Goal: Communication & Community: Answer question/provide support

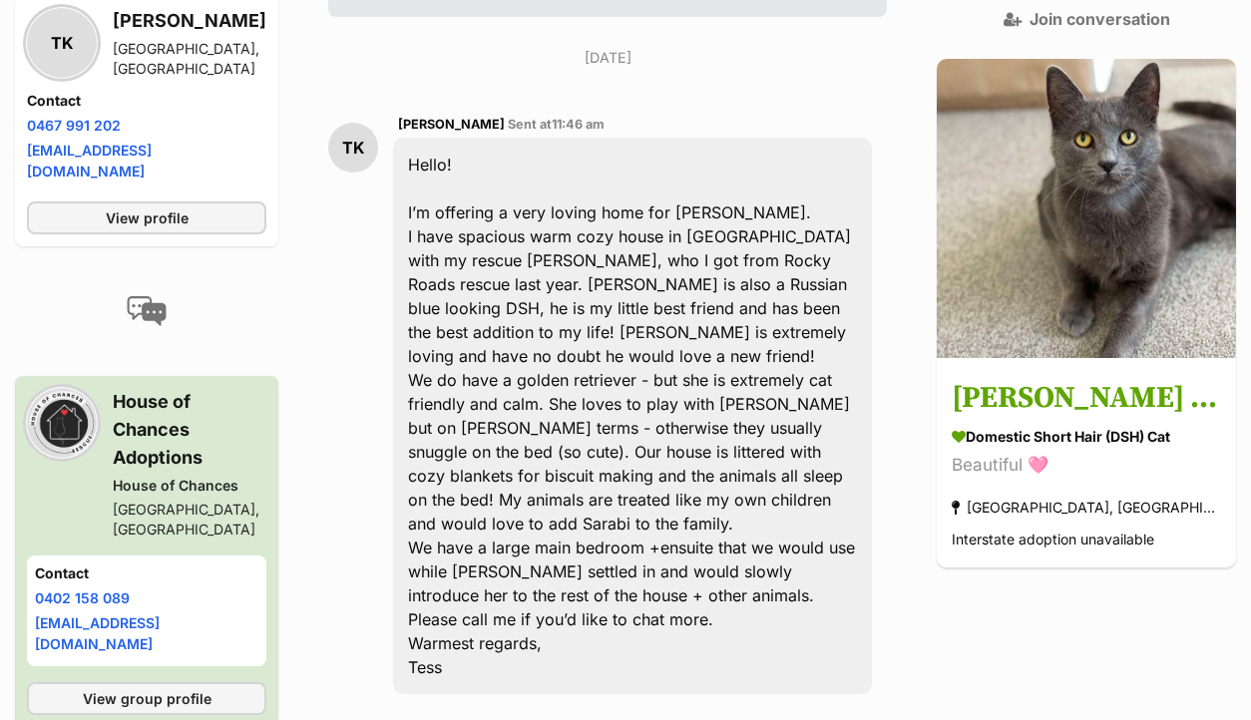
scroll to position [602, 0]
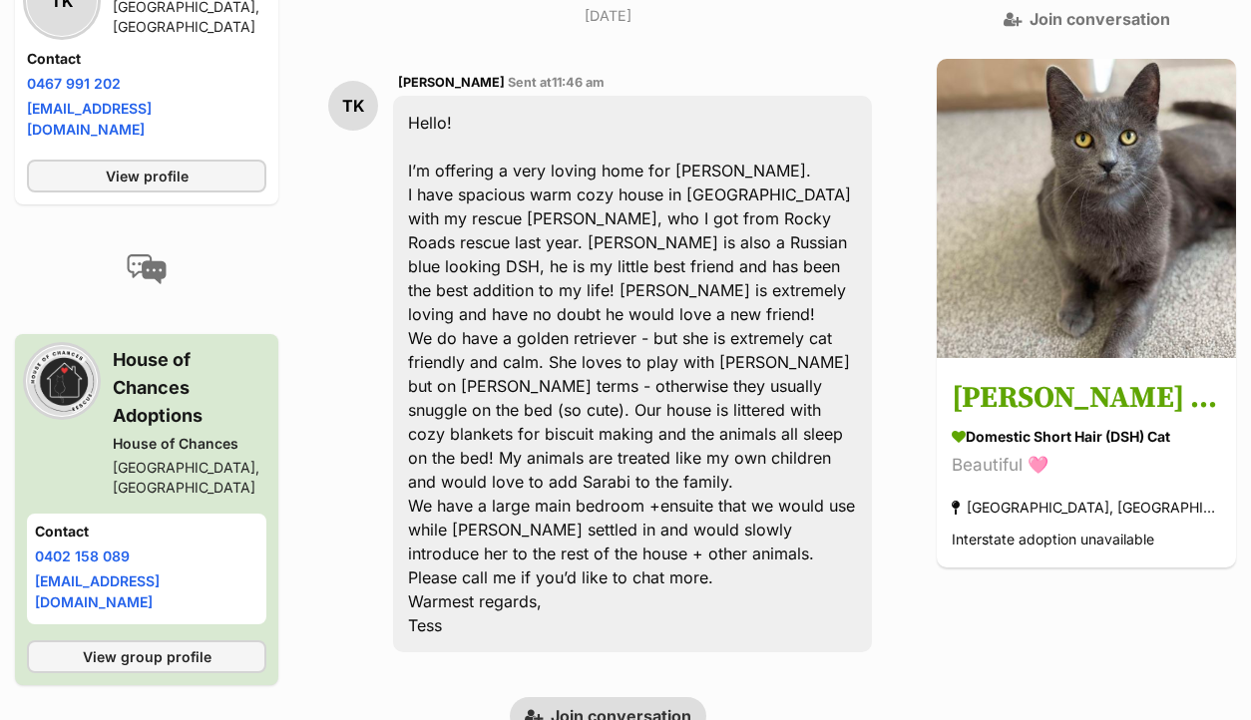
click at [604, 697] on link "Join conversation" at bounding box center [608, 716] width 196 height 38
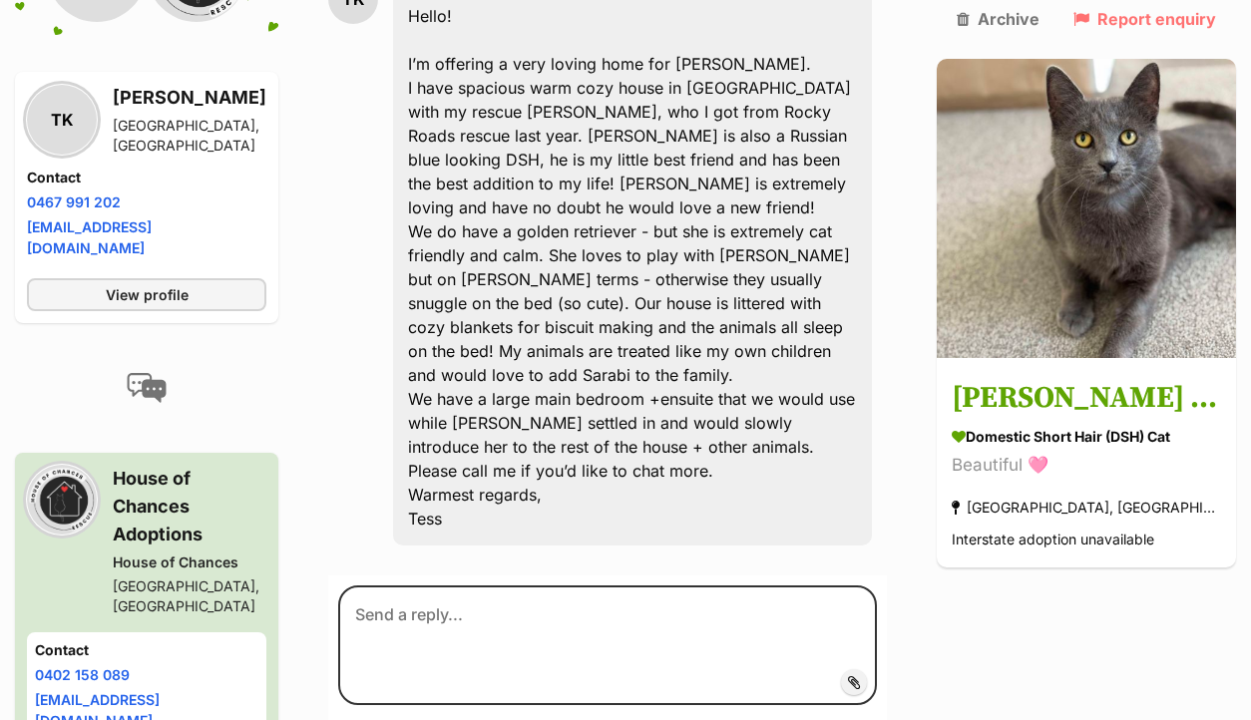
scroll to position [782, 0]
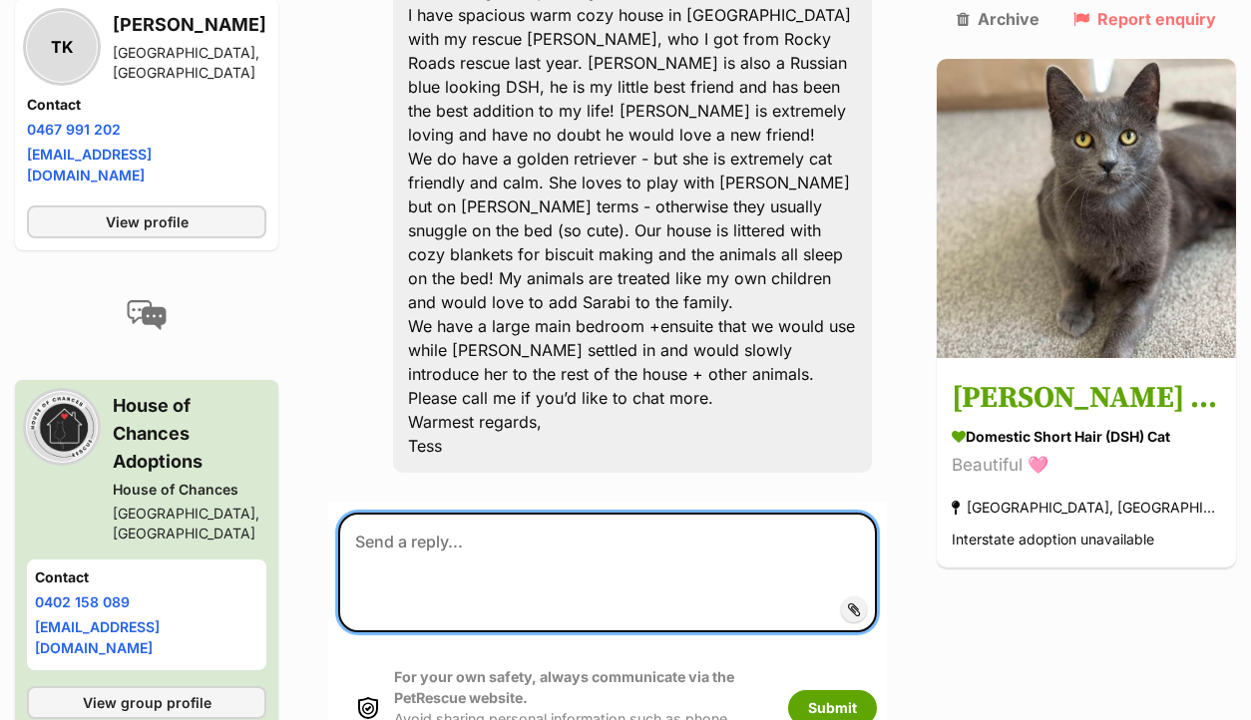
click at [474, 513] on textarea at bounding box center [607, 573] width 539 height 120
paste textarea "Hi there, Thank you so much for you interest in adopting from us, we really app…"
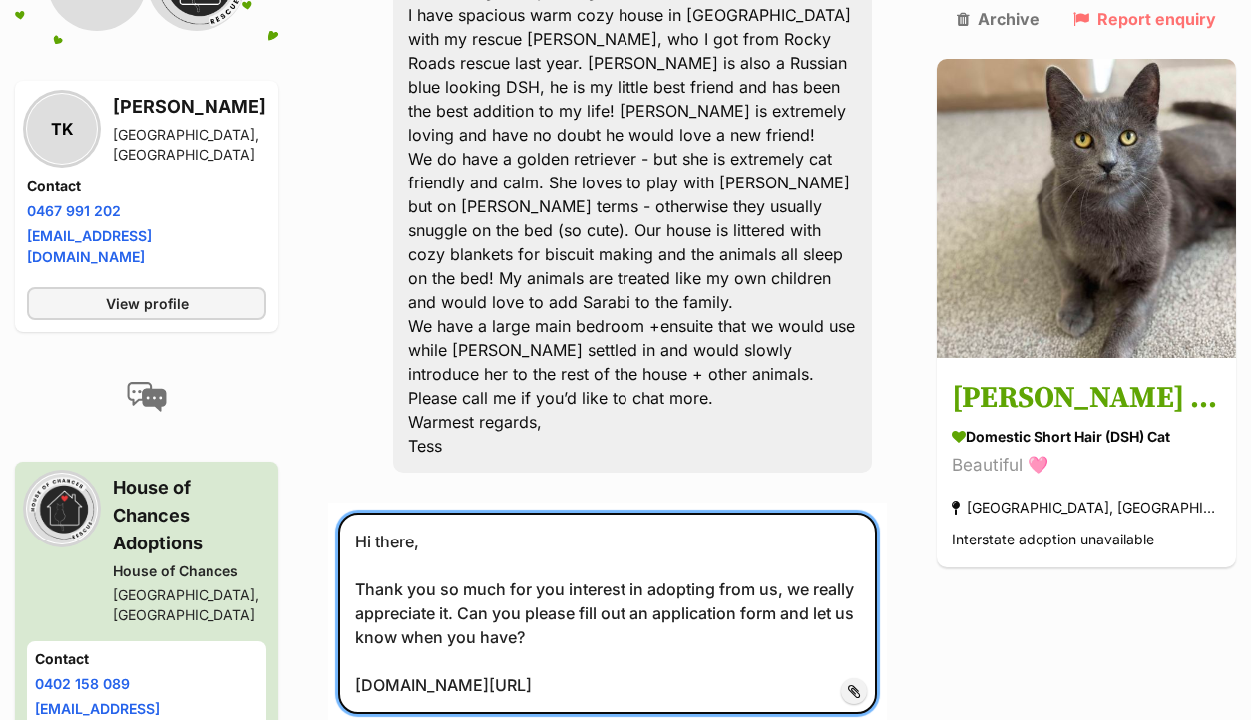
type textarea "Hi there, Thank you so much for you interest in adopting from us, we really app…"
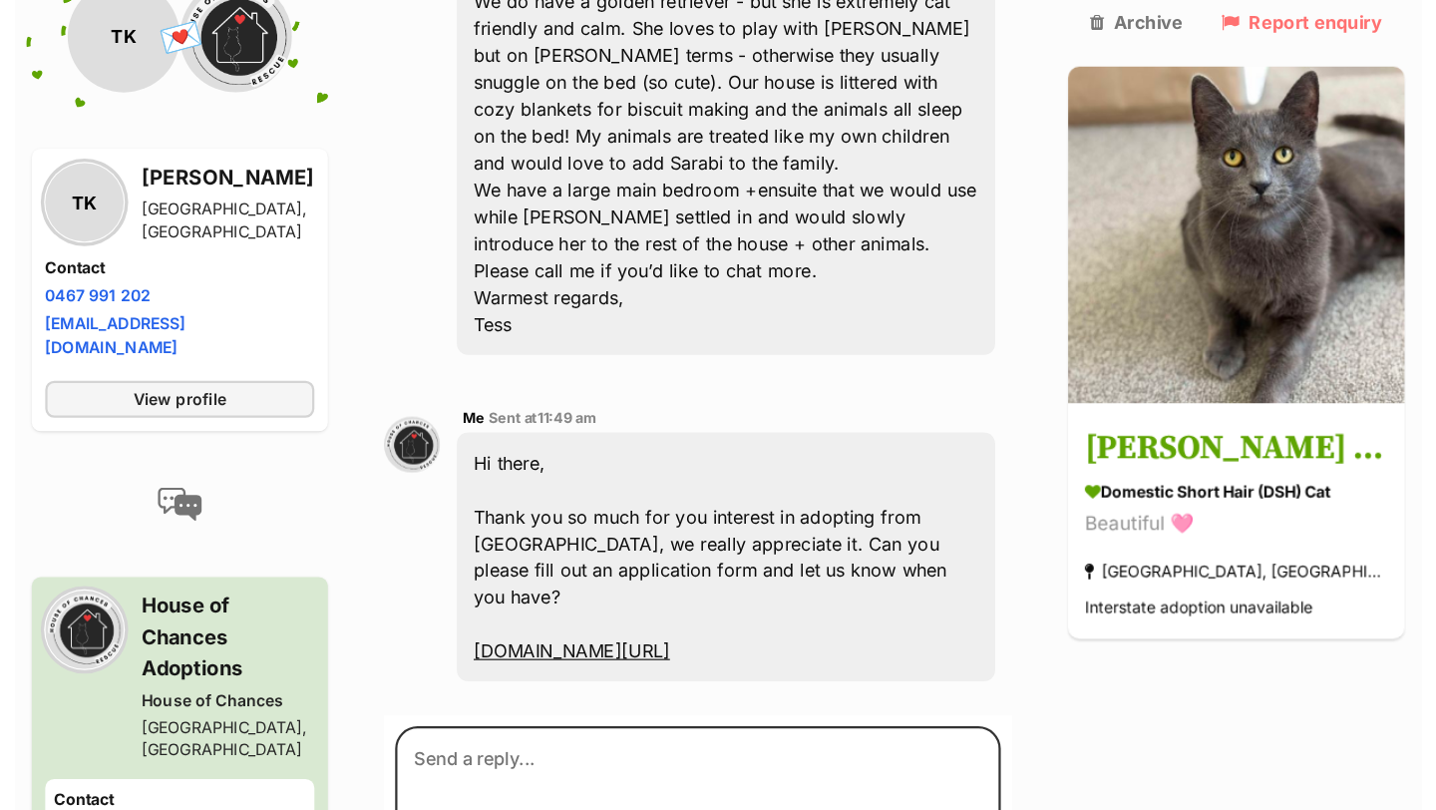
scroll to position [843, 0]
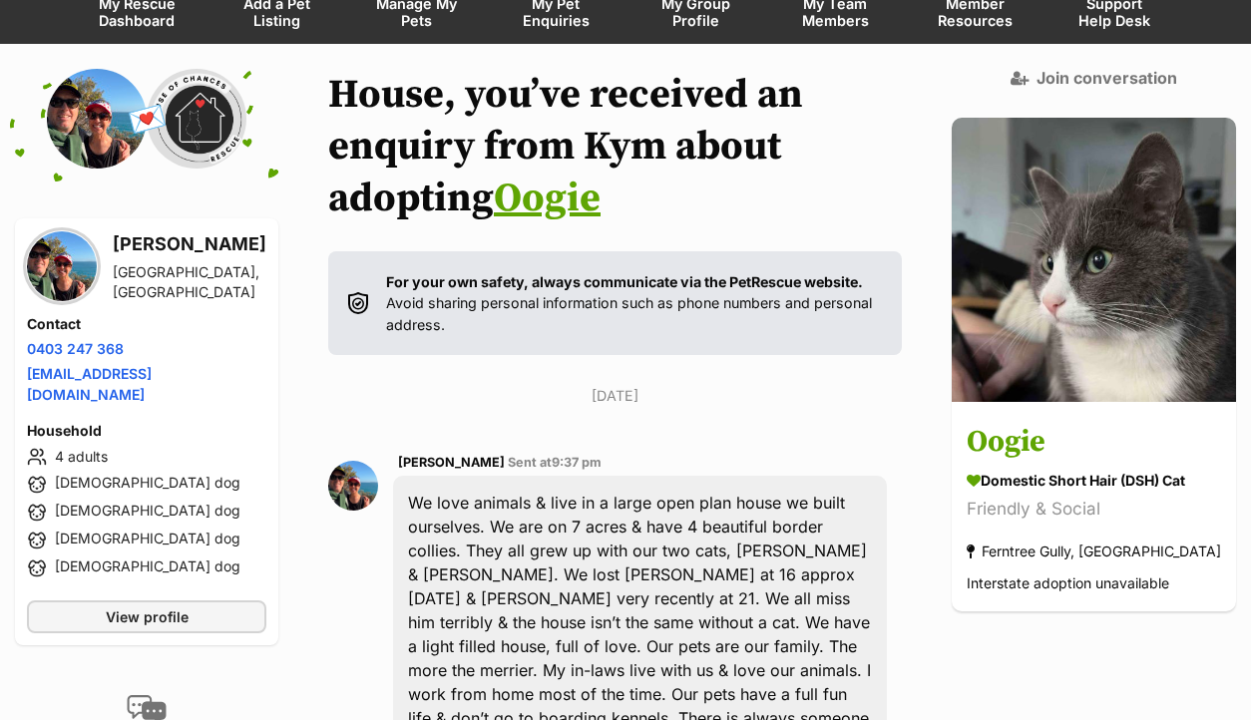
scroll to position [563, 0]
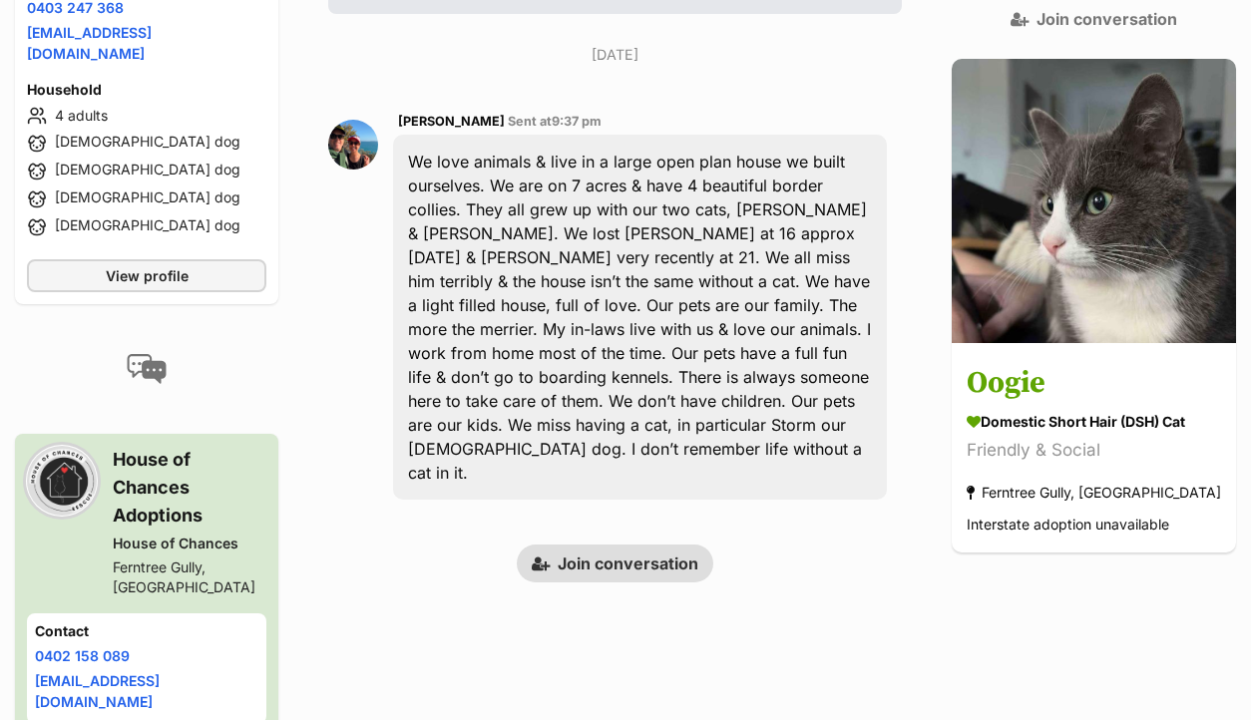
click at [633, 545] on link "Join conversation" at bounding box center [615, 564] width 196 height 38
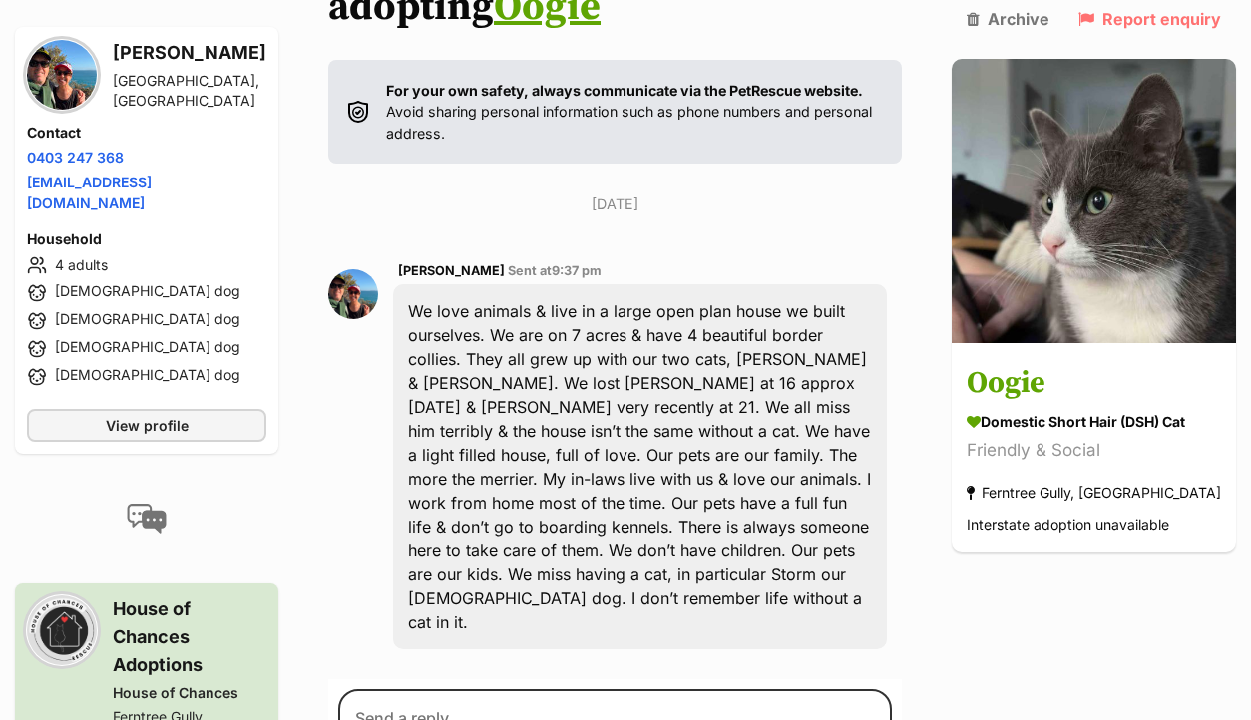
scroll to position [687, 0]
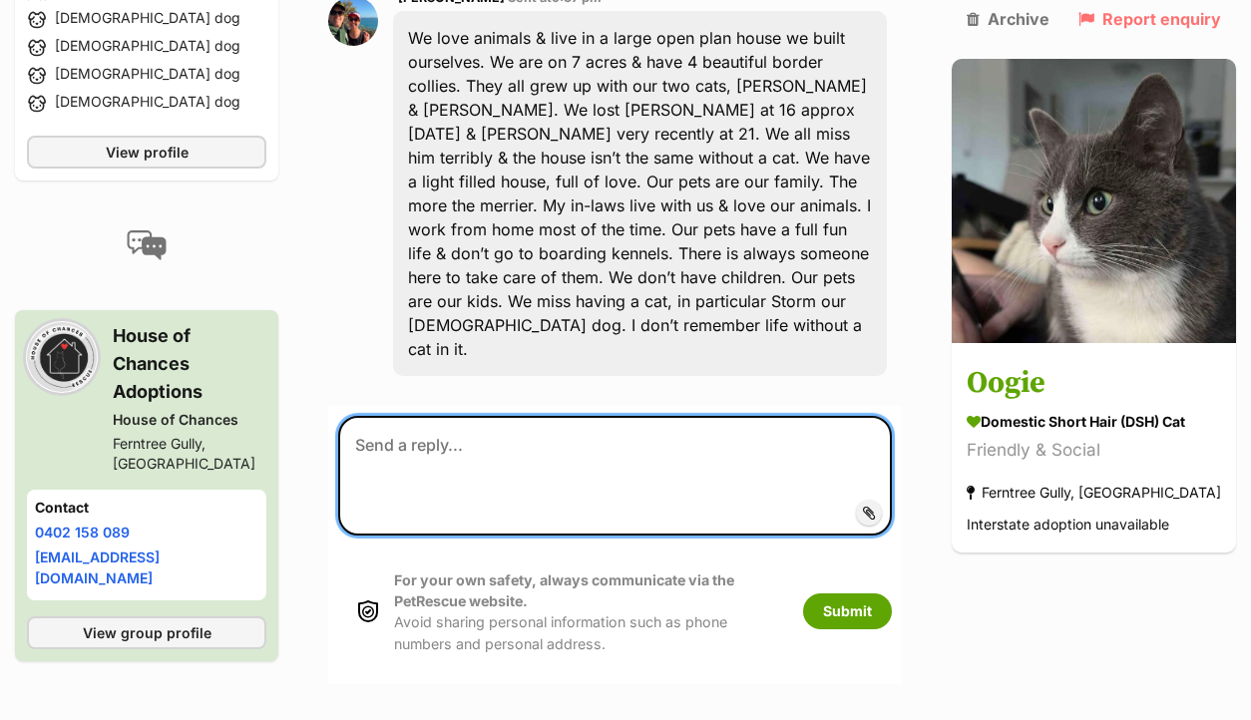
click at [473, 416] on textarea at bounding box center [615, 476] width 554 height 120
paste textarea "Hi there, Thank you so much for you interest in adopting from us, we really app…"
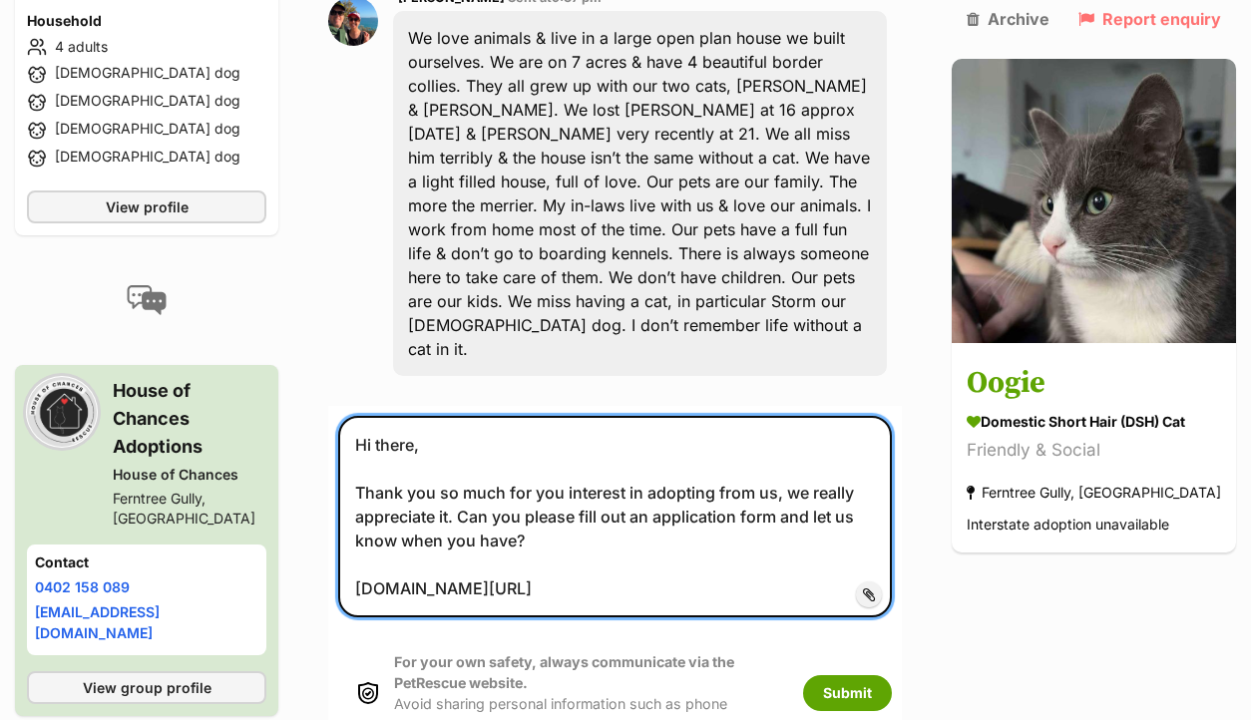
click at [385, 416] on textarea "Hi there, Thank you so much for you interest in adopting from us, we really app…" at bounding box center [615, 516] width 554 height 201
click at [733, 510] on textarea "Hi Kym, Thank you so much for you interest in adopting from us, we really appre…" at bounding box center [615, 516] width 554 height 201
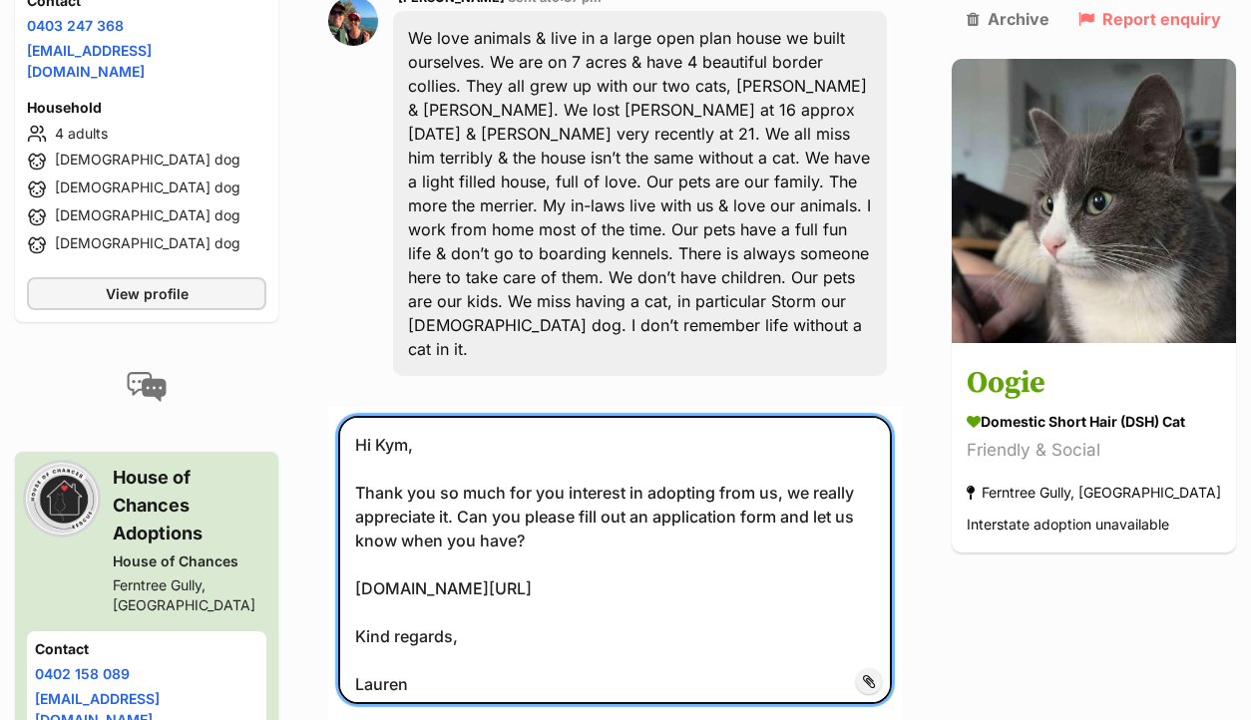
type textarea "Hi Kym, Thank you so much for you interest in adopting from us, we really appre…"
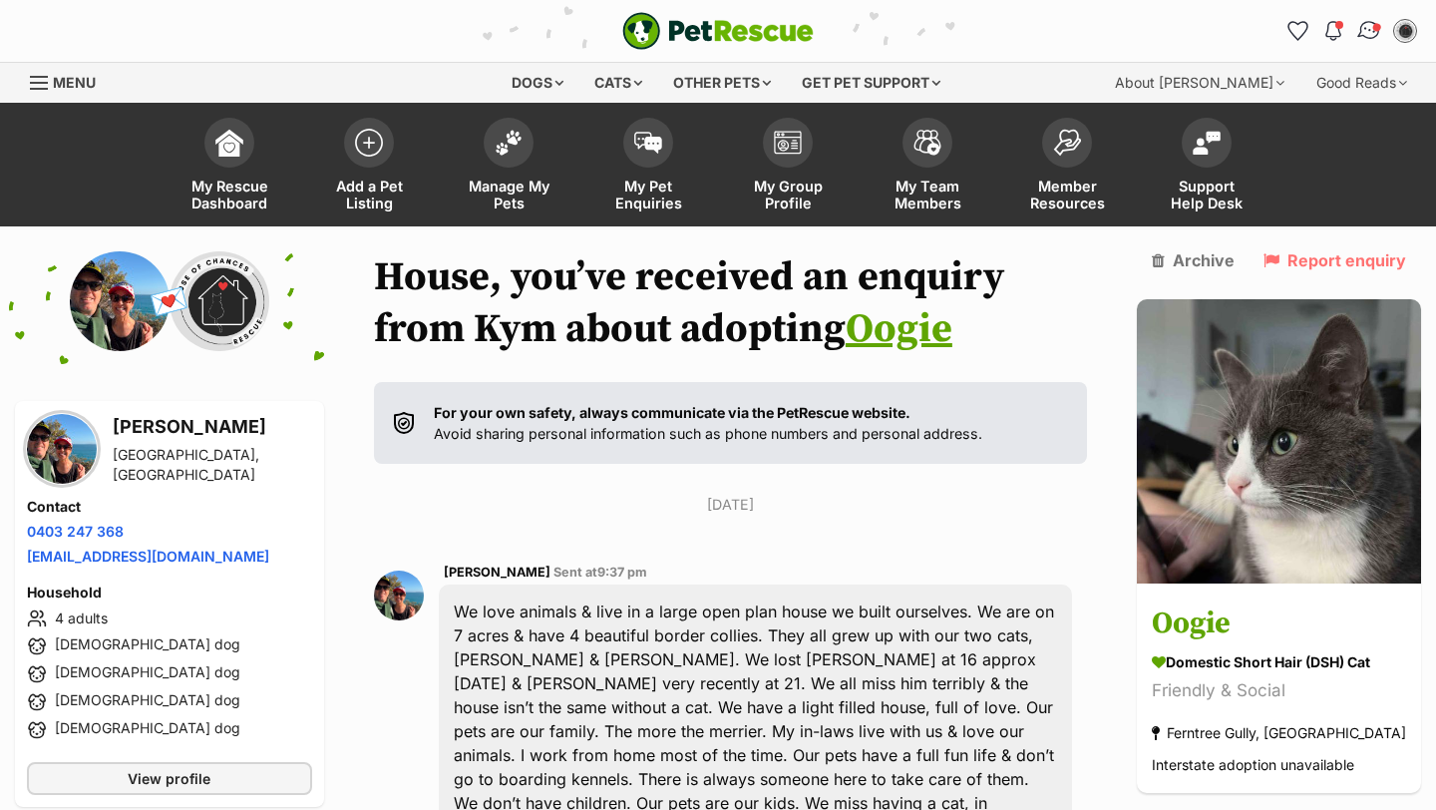
click at [1250, 21] on img "Conversations" at bounding box center [1369, 31] width 27 height 26
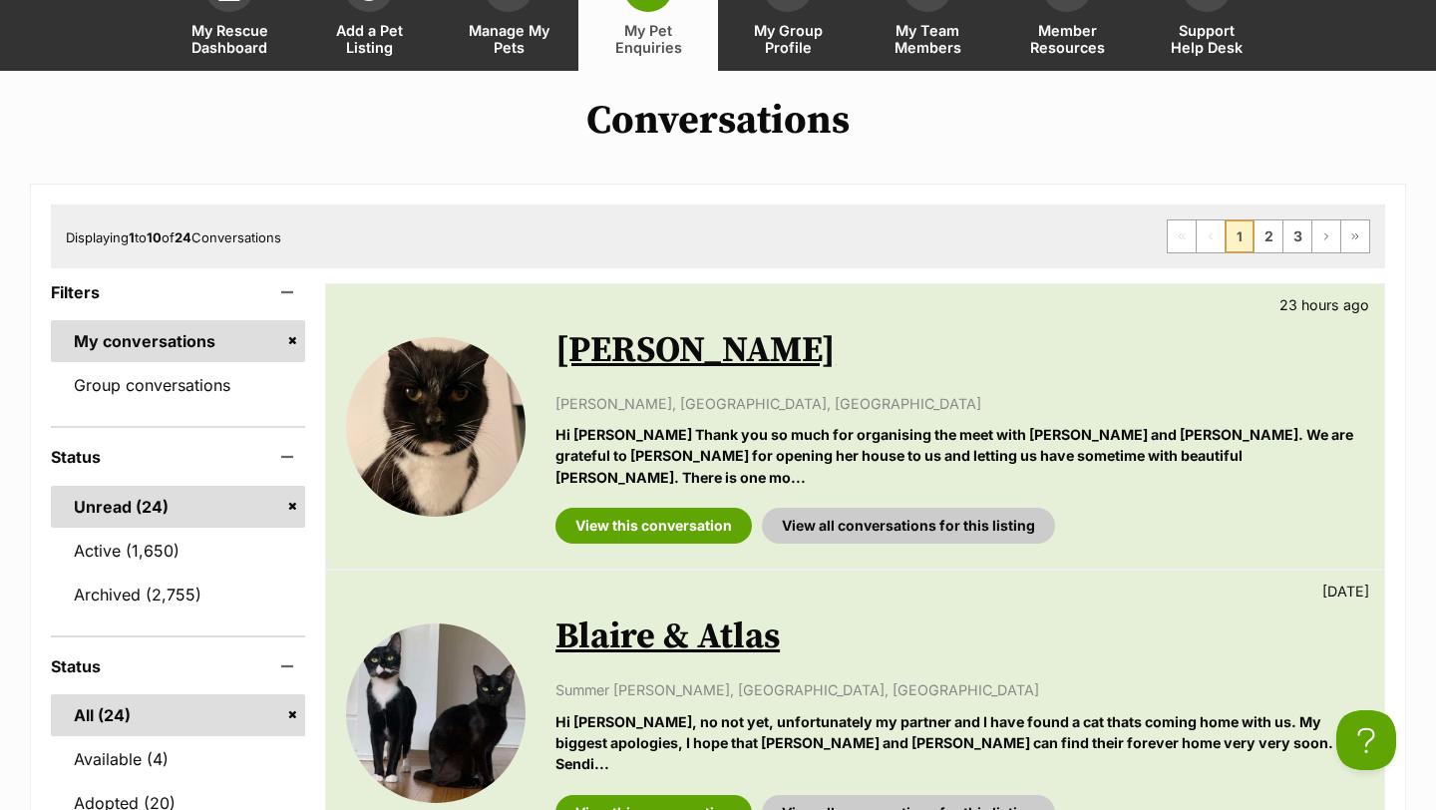
scroll to position [178, 0]
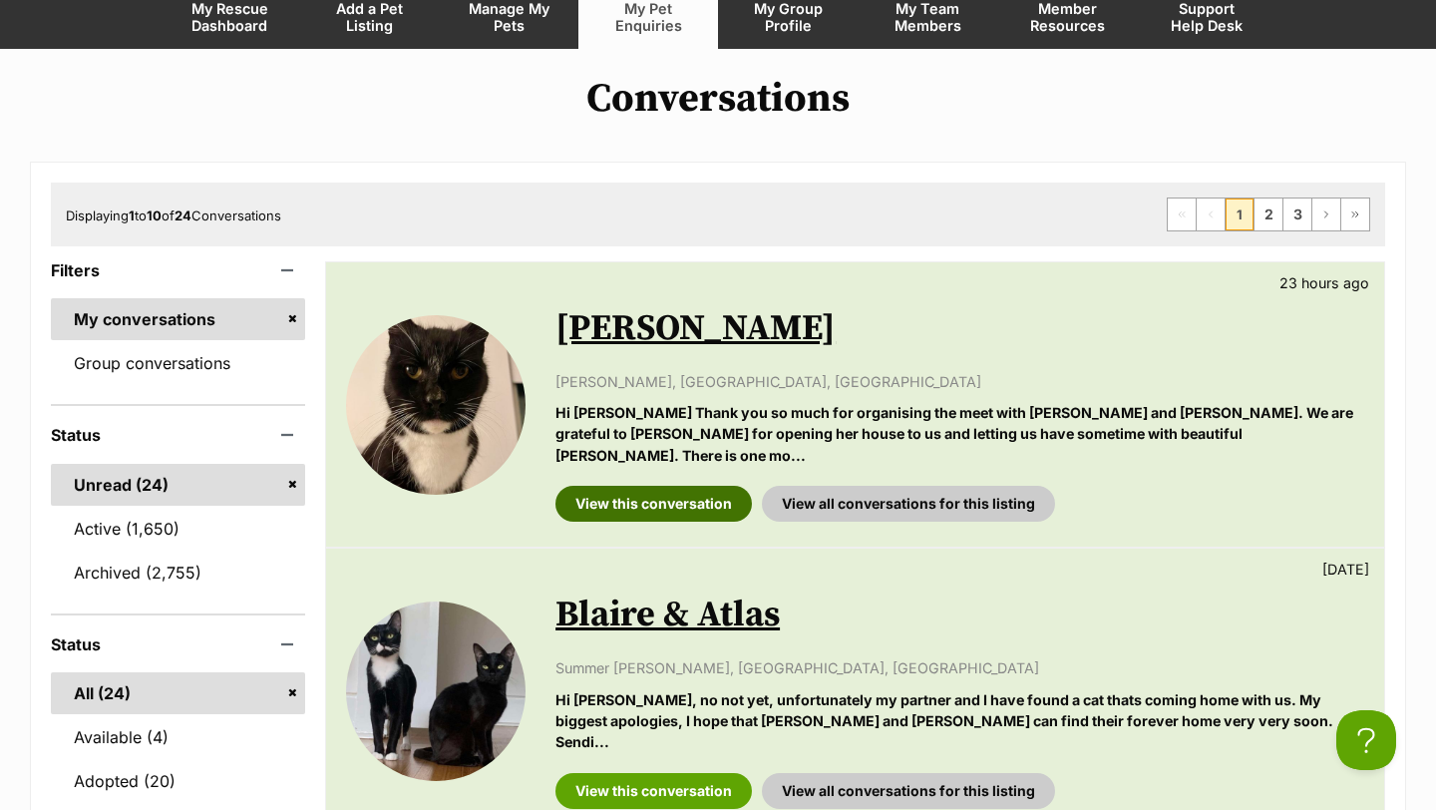
click at [628, 486] on link "View this conversation" at bounding box center [654, 504] width 196 height 36
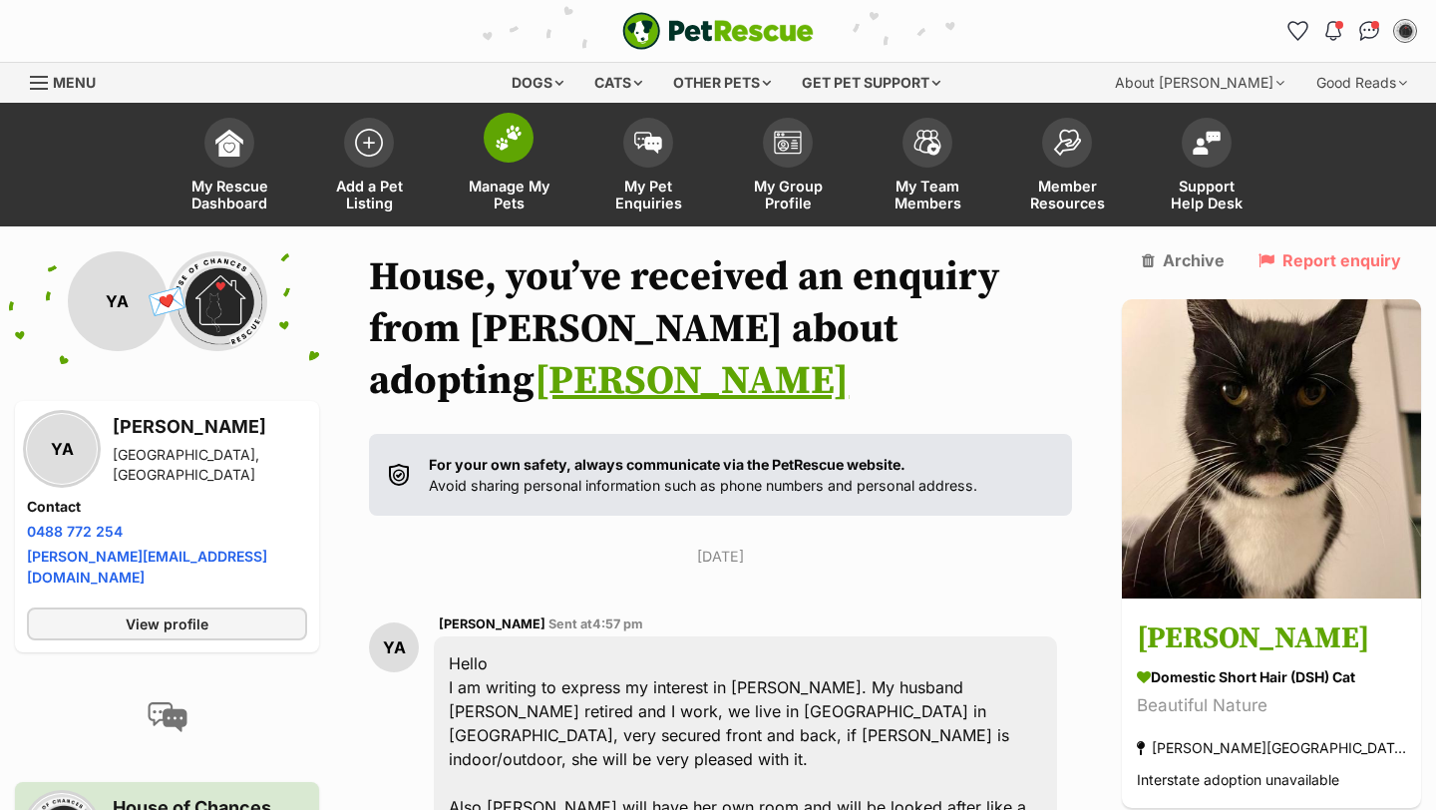
click at [541, 185] on span "Manage My Pets" at bounding box center [509, 195] width 90 height 34
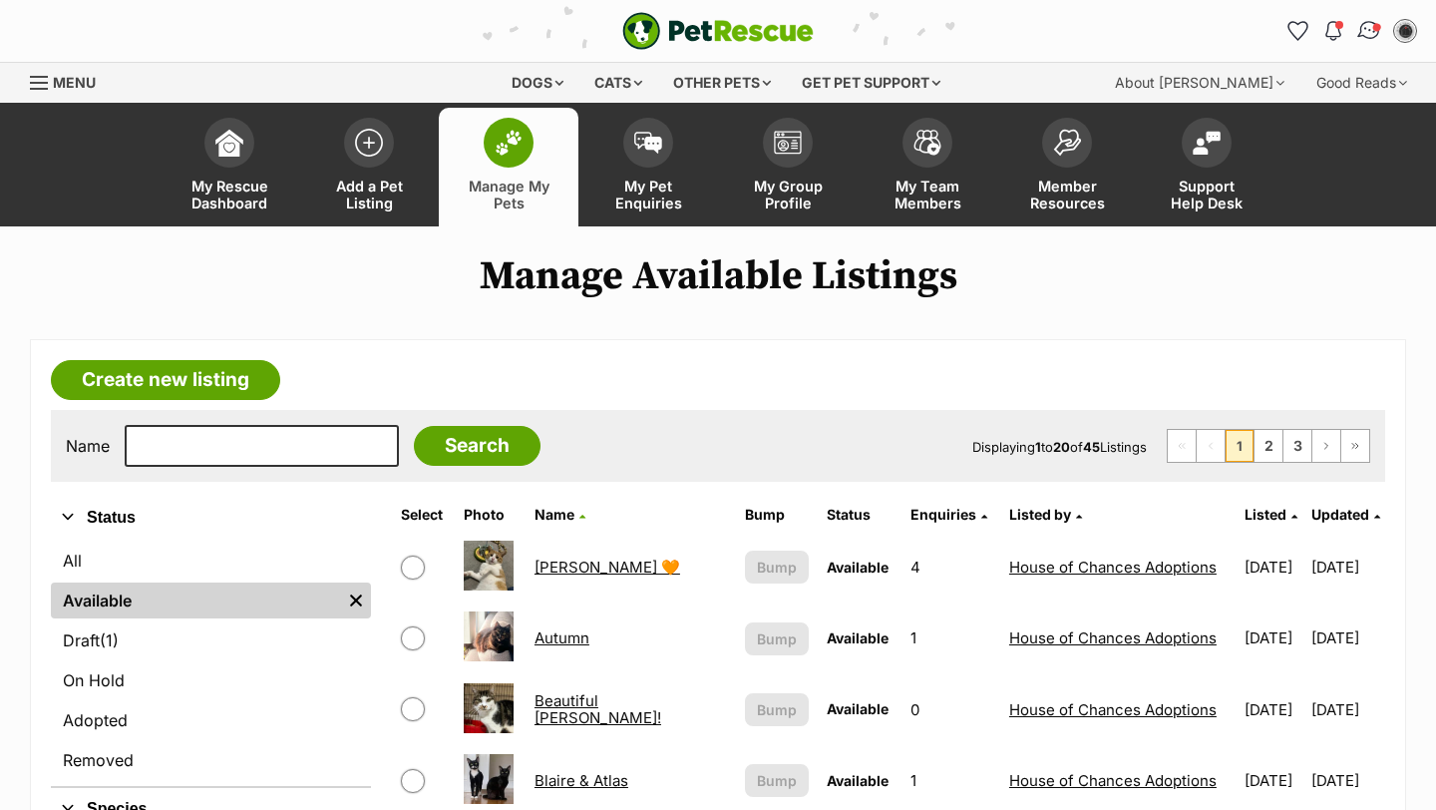
click at [1366, 26] on img "Conversations" at bounding box center [1369, 31] width 27 height 26
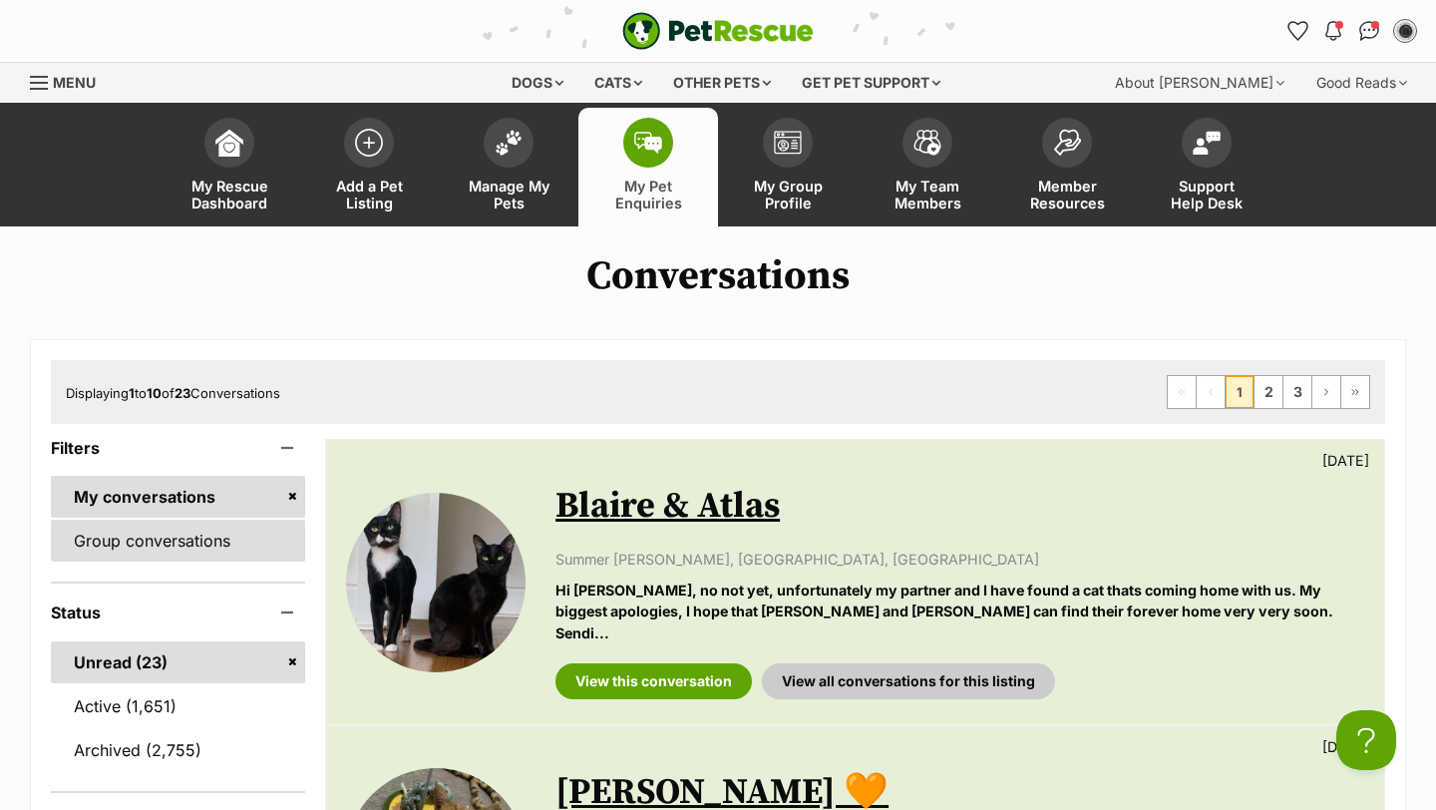
click at [217, 528] on link "Group conversations" at bounding box center [178, 541] width 254 height 42
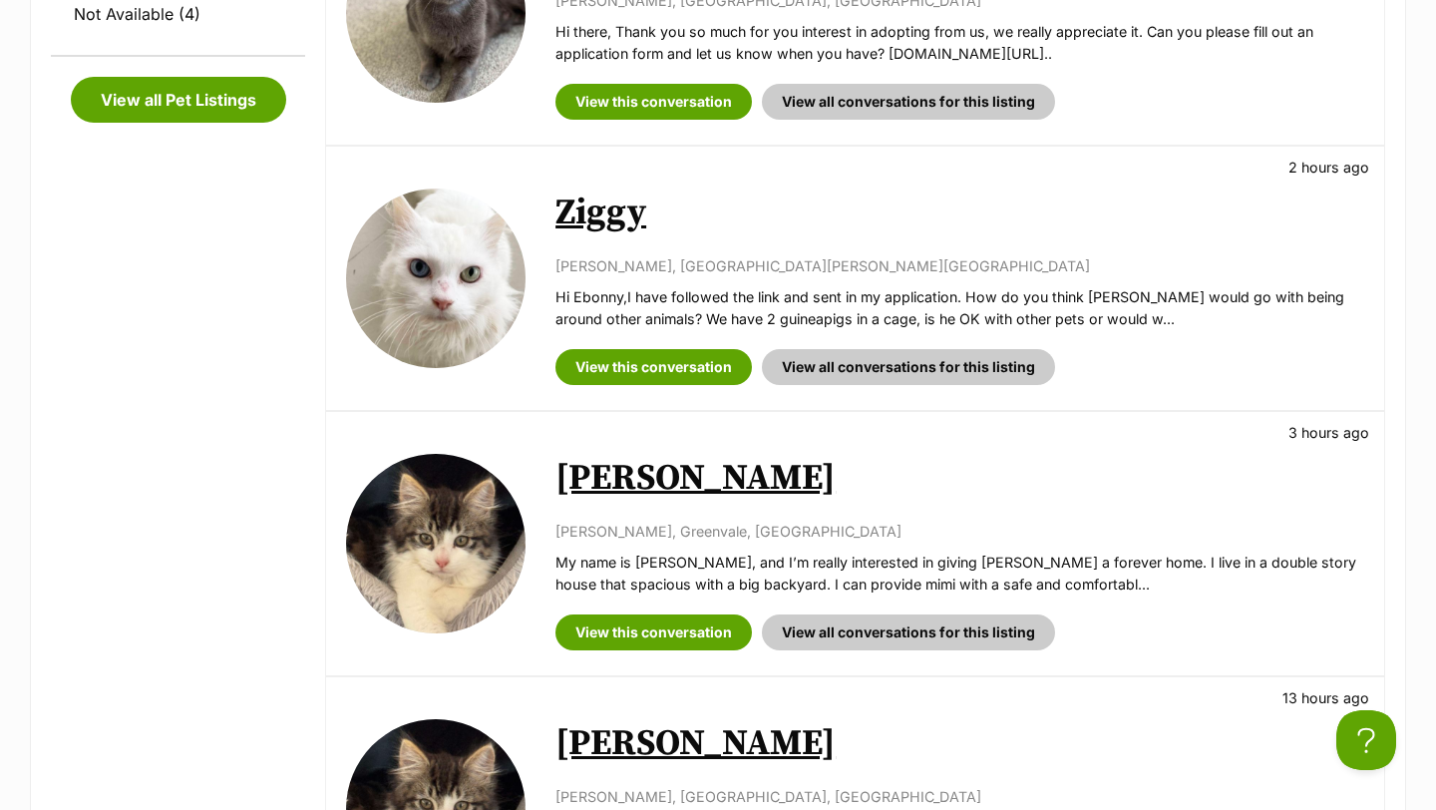
scroll to position [825, 0]
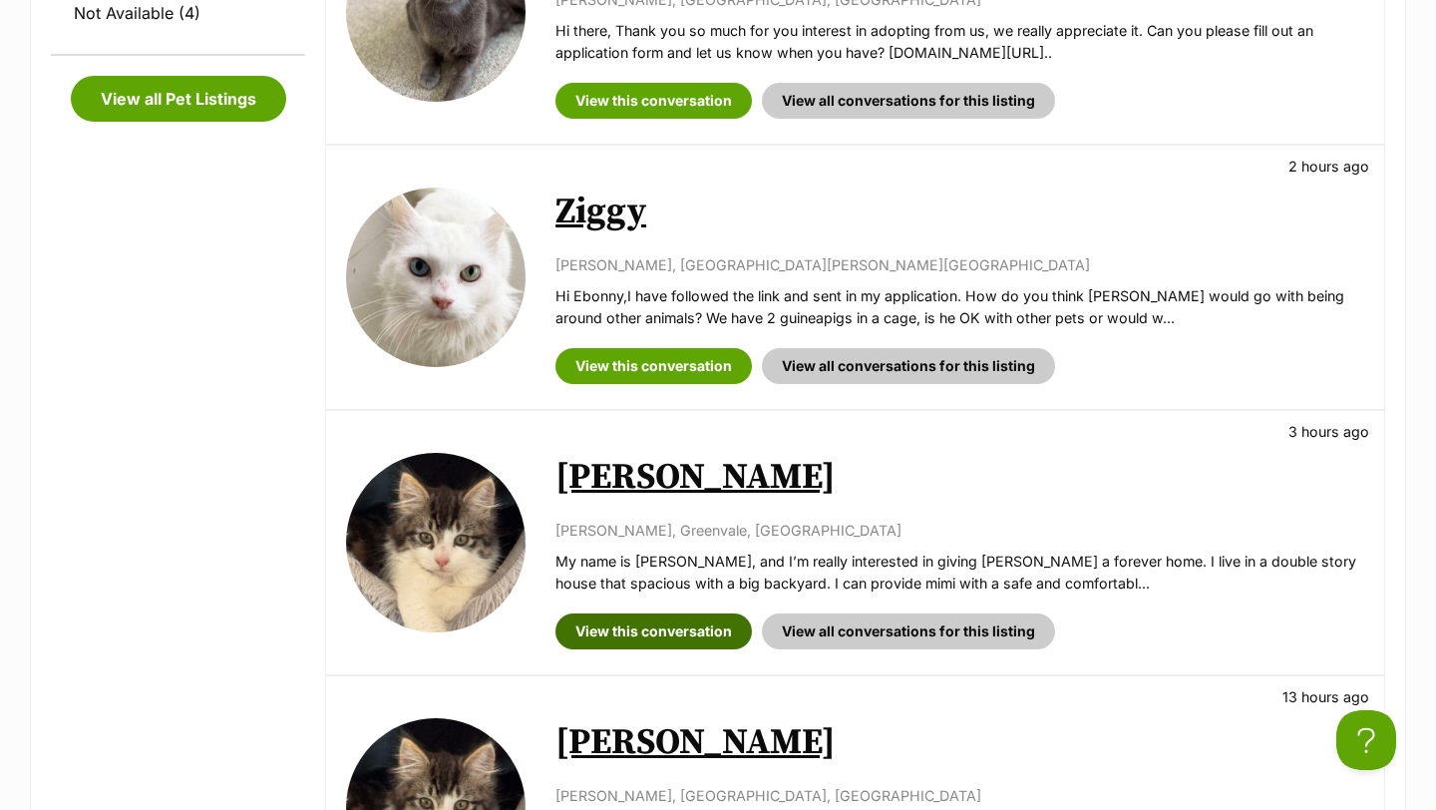
click at [632, 634] on link "View this conversation" at bounding box center [654, 631] width 196 height 36
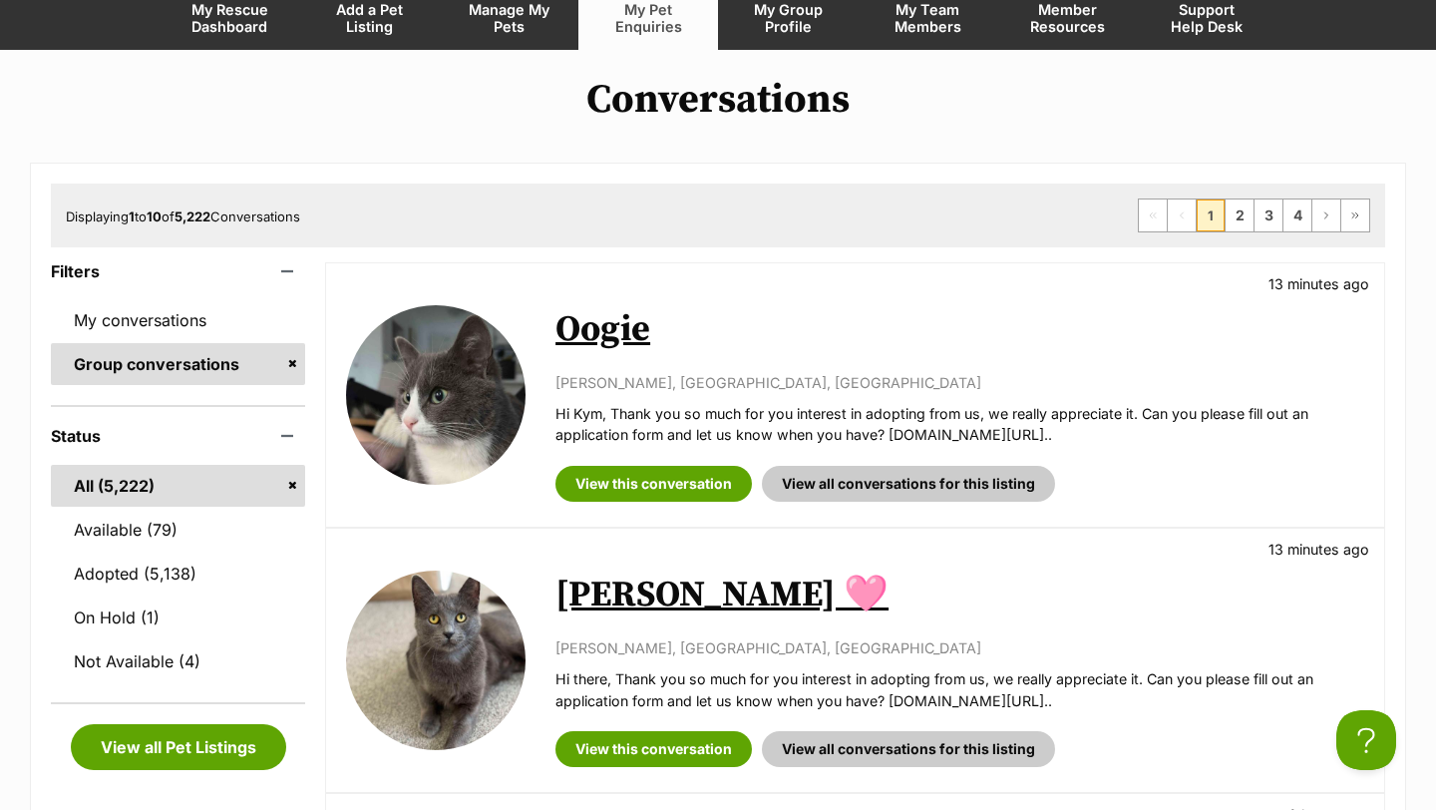
scroll to position [0, 0]
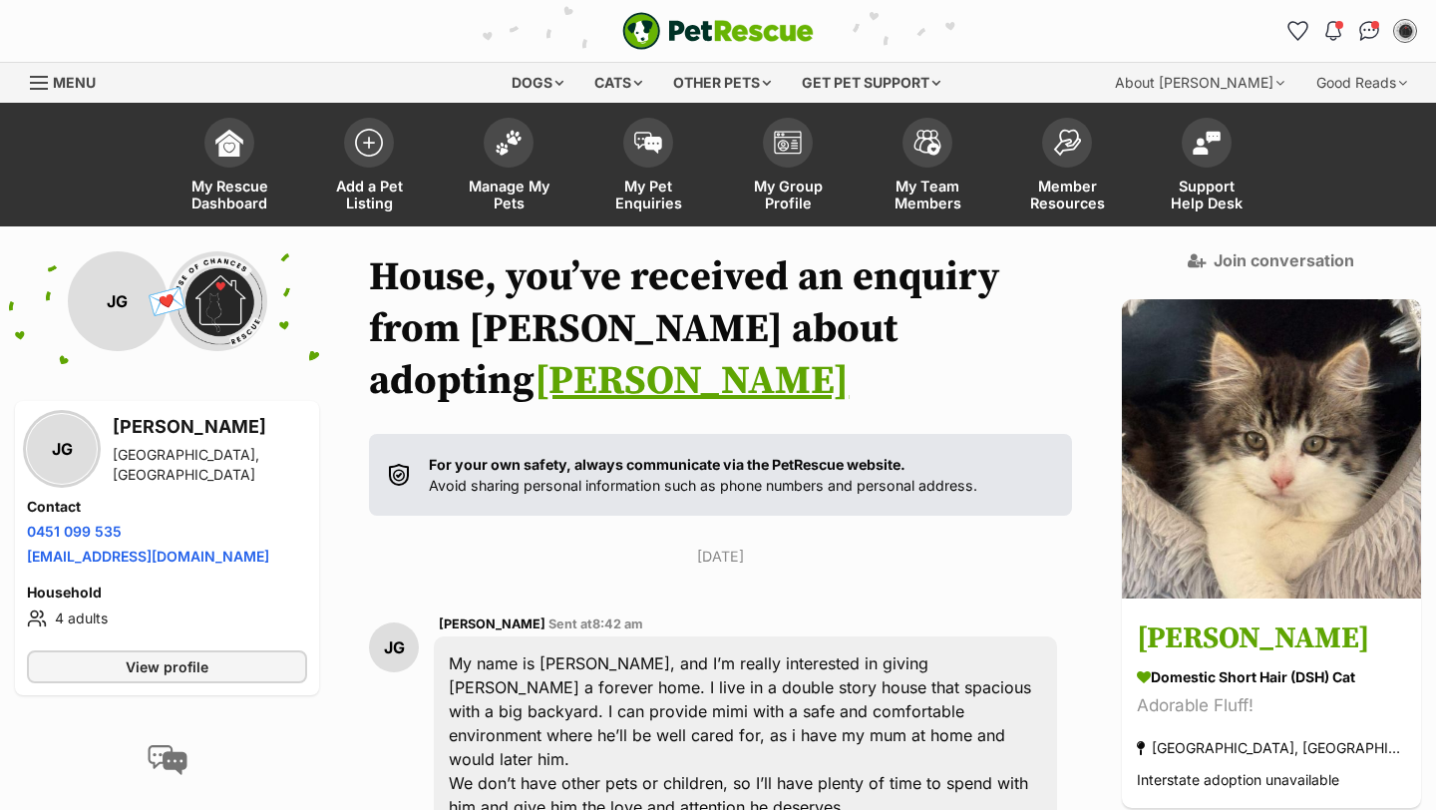
scroll to position [334, 0]
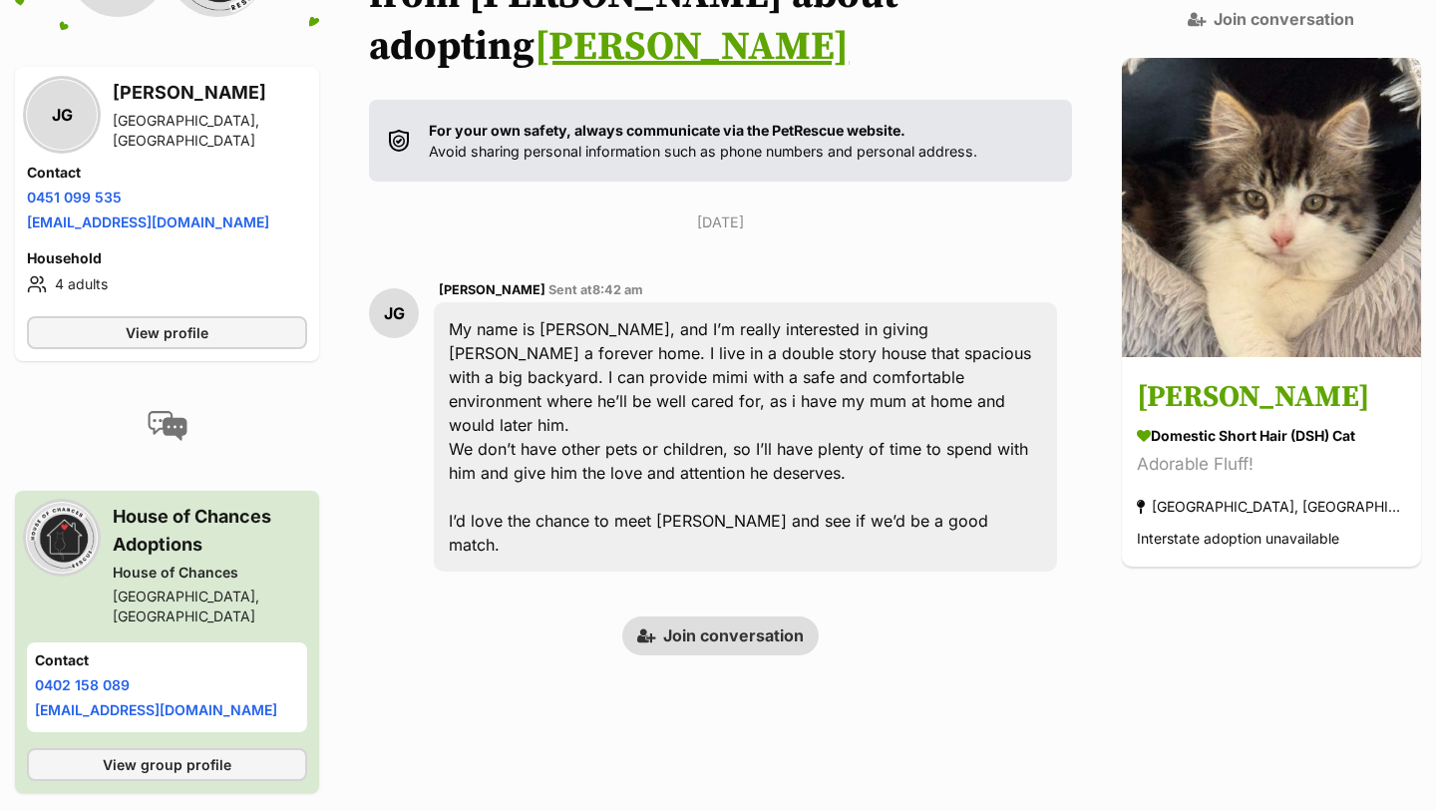
click at [758, 616] on link "Join conversation" at bounding box center [720, 635] width 196 height 38
